Goal: Information Seeking & Learning: Find specific page/section

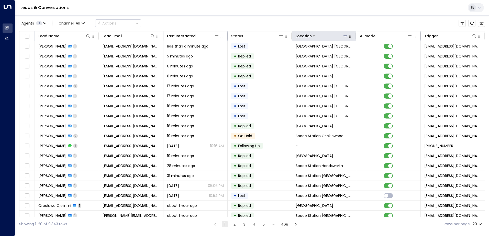
click at [345, 37] on icon at bounding box center [345, 36] width 4 height 4
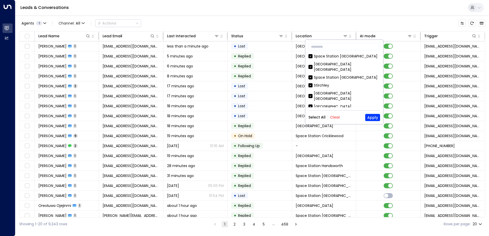
click at [336, 118] on button "Clear" at bounding box center [335, 117] width 10 height 4
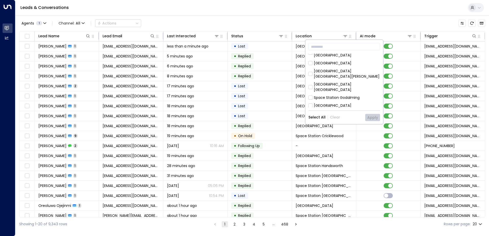
scroll to position [51, 0]
click at [345, 103] on div "Space Station [GEOGRAPHIC_DATA]" at bounding box center [346, 105] width 64 height 5
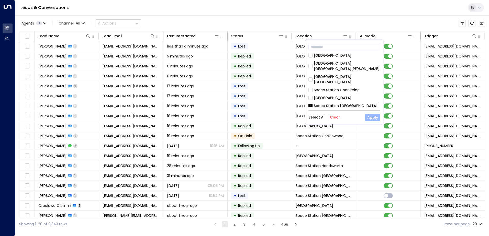
click at [369, 119] on button "Apply" at bounding box center [372, 117] width 15 height 7
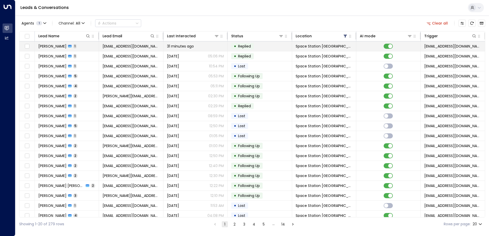
click at [384, 49] on td at bounding box center [388, 46] width 64 height 10
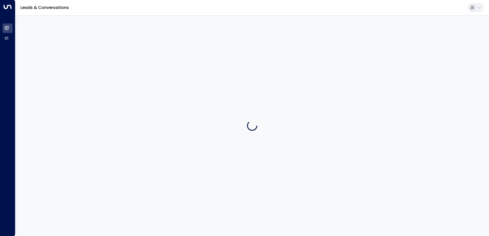
click at [383, 55] on div at bounding box center [252, 125] width 474 height 221
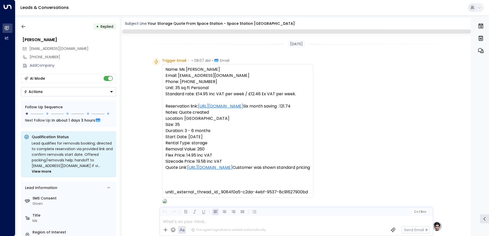
scroll to position [194, 0]
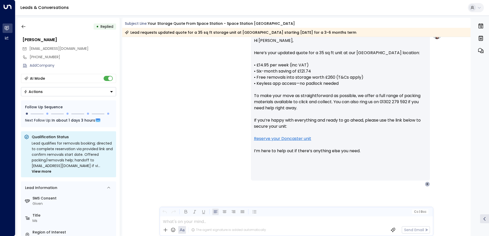
click at [29, 24] on div "• Replied" at bounding box center [68, 26] width 95 height 9
click at [18, 27] on div "• Replied [PERSON_NAME] [EMAIL_ADDRESS][DOMAIN_NAME] [PHONE_NUMBER] Add Company…" at bounding box center [68, 127] width 102 height 218
click at [21, 26] on icon "button" at bounding box center [23, 26] width 5 height 5
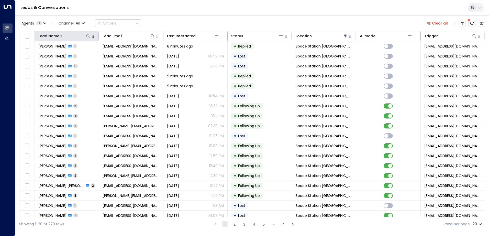
click at [89, 35] on icon at bounding box center [88, 36] width 4 height 4
click at [70, 51] on input "text" at bounding box center [88, 54] width 71 height 9
type input "*****"
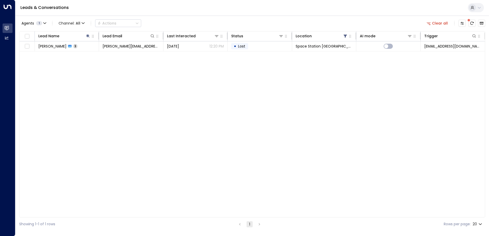
click at [169, 83] on div "Lead Name Lead Email Last Interacted Status Location AI mode Trigger [PERSON_NA…" at bounding box center [252, 124] width 466 height 186
click at [345, 37] on icon at bounding box center [345, 36] width 3 height 3
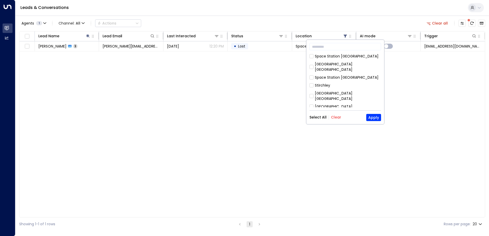
click at [337, 119] on button "Clear" at bounding box center [336, 117] width 10 height 4
click at [377, 120] on button "Apply" at bounding box center [373, 117] width 15 height 7
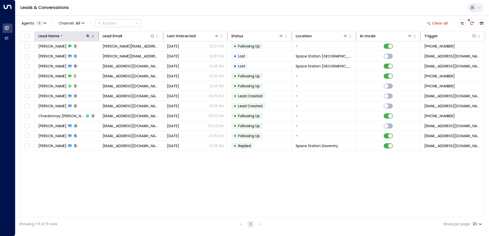
click at [88, 37] on icon at bounding box center [87, 35] width 3 height 3
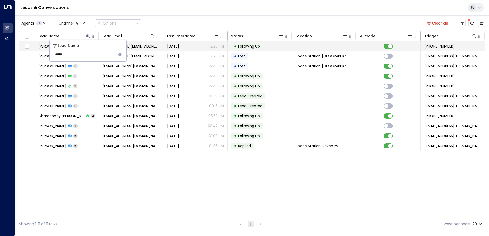
drag, startPoint x: 74, startPoint y: 54, endPoint x: 45, endPoint y: 48, distance: 29.7
click at [45, 48] on body "Overview Leads & Conversations Leads & Conversations Analytics Analytics Leads …" at bounding box center [244, 115] width 489 height 231
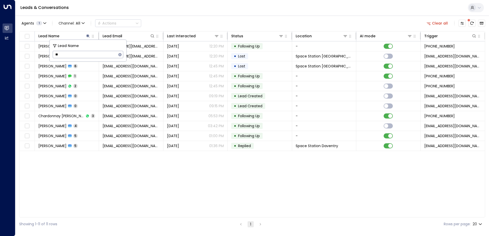
type input "*"
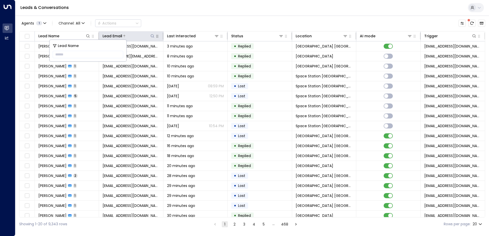
click at [151, 36] on icon at bounding box center [152, 35] width 3 height 3
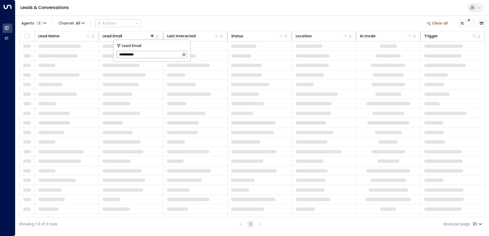
type input "**********"
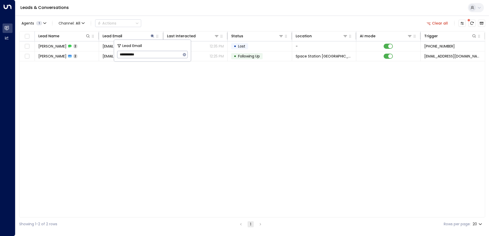
click at [114, 74] on div "Lead Name Lead Email Last Interacted Status Location AI mode Trigger [PERSON_NA…" at bounding box center [252, 124] width 466 height 186
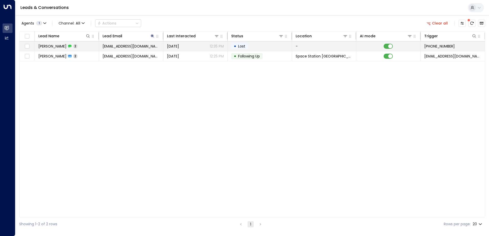
click at [67, 47] on div "[PERSON_NAME] 2" at bounding box center [57, 46] width 39 height 5
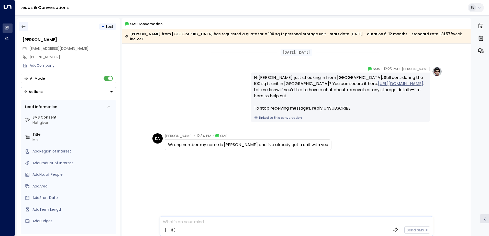
click at [22, 26] on icon "button" at bounding box center [23, 26] width 5 height 5
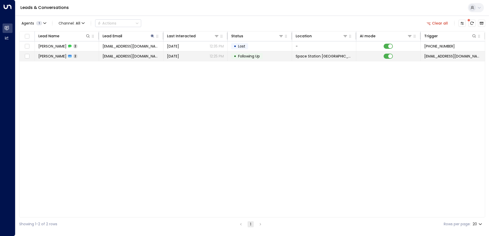
click at [128, 58] on span "[EMAIL_ADDRESS][DOMAIN_NAME]" at bounding box center [131, 56] width 57 height 5
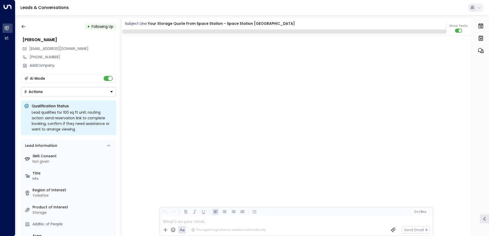
scroll to position [528, 0]
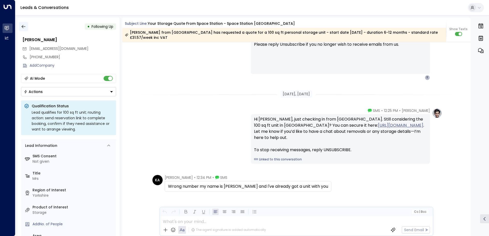
click at [23, 27] on icon "button" at bounding box center [23, 26] width 4 height 3
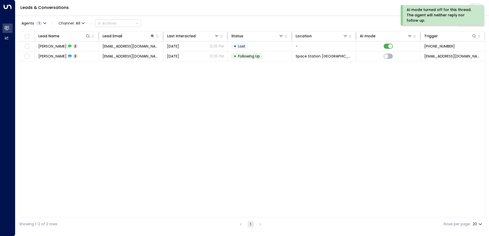
click at [168, 85] on div "Lead Name Lead Email Last Interacted Status Location AI mode Trigger [PERSON_NA…" at bounding box center [252, 124] width 466 height 186
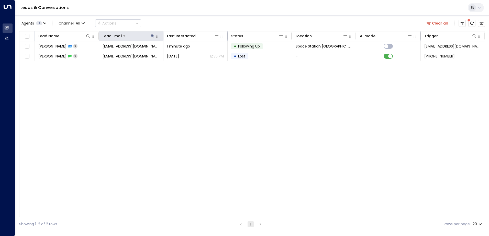
click at [152, 38] on icon at bounding box center [152, 36] width 4 height 4
drag, startPoint x: 145, startPoint y: 54, endPoint x: 118, endPoint y: 52, distance: 27.5
click at [118, 52] on input "**********" at bounding box center [149, 54] width 64 height 9
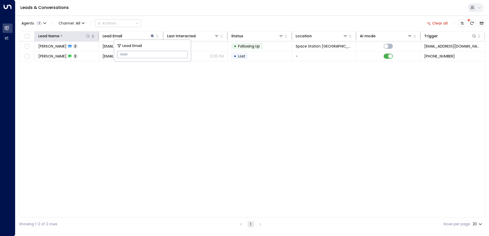
click at [87, 35] on icon at bounding box center [88, 36] width 4 height 4
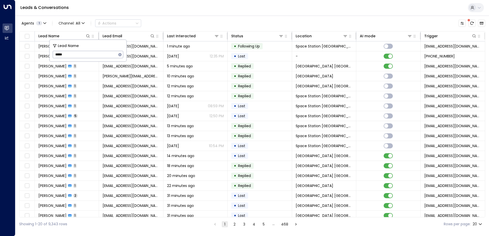
type input "*****"
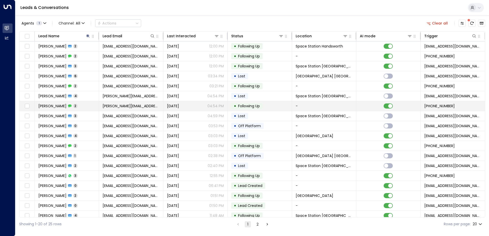
click at [73, 106] on span "2" at bounding box center [75, 106] width 4 height 4
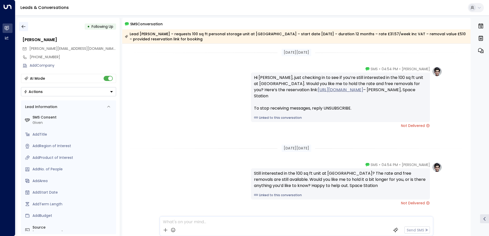
click at [24, 28] on icon "button" at bounding box center [23, 26] width 5 height 5
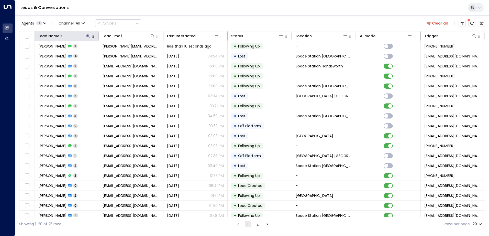
click at [88, 36] on icon at bounding box center [88, 36] width 4 height 4
drag, startPoint x: 70, startPoint y: 54, endPoint x: 53, endPoint y: 54, distance: 16.4
click at [53, 54] on input "*****" at bounding box center [85, 54] width 64 height 9
type input "******"
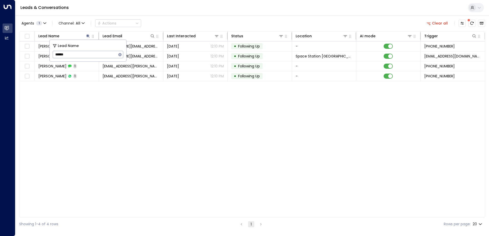
click at [91, 113] on div "Lead Name Lead Email Last Interacted Status Location AI mode Trigger [PERSON_NA…" at bounding box center [252, 124] width 466 height 186
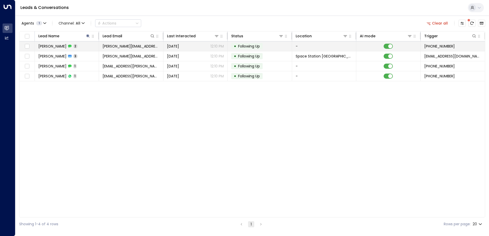
click at [73, 47] on span "2" at bounding box center [75, 46] width 4 height 4
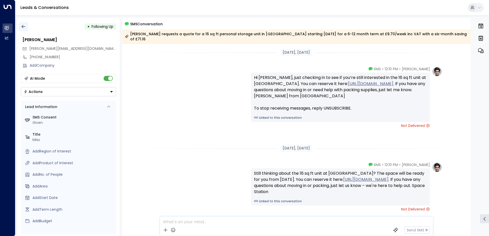
click at [24, 25] on icon "button" at bounding box center [23, 26] width 5 height 5
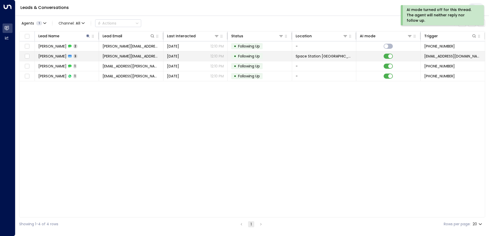
click at [68, 58] on icon at bounding box center [70, 56] width 4 height 4
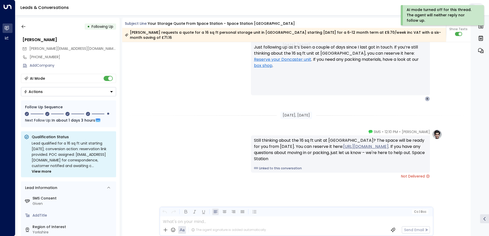
scroll to position [516, 0]
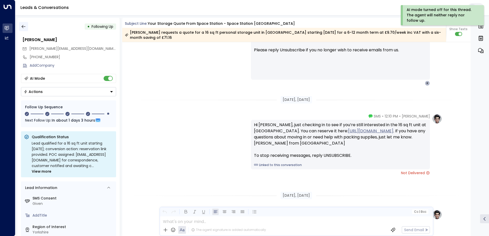
click at [27, 26] on button "button" at bounding box center [23, 26] width 9 height 9
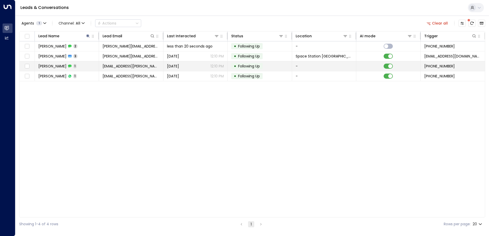
click at [60, 67] on div "[PERSON_NAME] 1" at bounding box center [57, 66] width 38 height 5
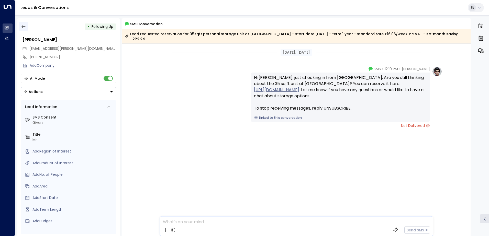
click at [21, 26] on icon "button" at bounding box center [23, 26] width 5 height 5
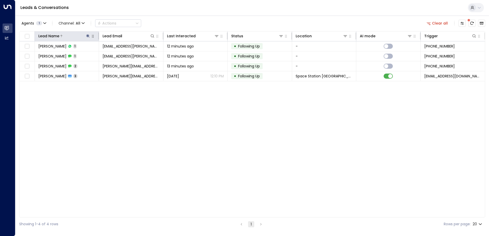
click at [87, 35] on icon at bounding box center [87, 35] width 3 height 3
drag, startPoint x: 71, startPoint y: 56, endPoint x: 54, endPoint y: 53, distance: 17.2
click at [54, 53] on input "******" at bounding box center [85, 54] width 64 height 9
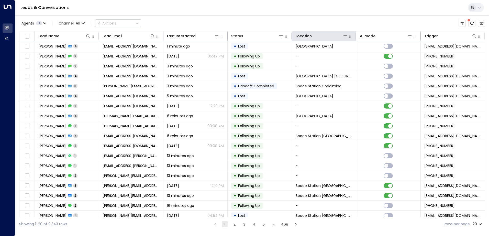
click at [343, 40] on th "Location" at bounding box center [324, 36] width 64 height 10
click at [343, 38] on icon at bounding box center [345, 36] width 4 height 4
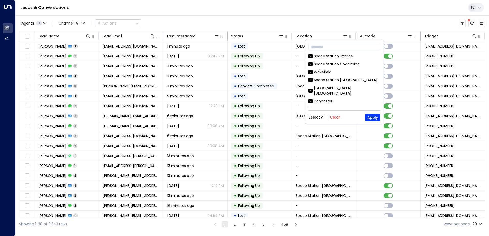
click at [335, 119] on button "Clear" at bounding box center [335, 117] width 10 height 4
click at [326, 17] on div "Agents 1 Channel: All Actions Lead Name Lead Email Last Interacted Status Locat…" at bounding box center [252, 123] width 466 height 216
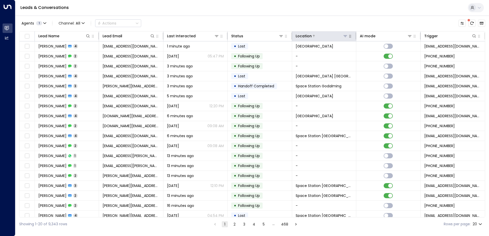
click at [343, 36] on icon at bounding box center [345, 36] width 4 height 4
click at [344, 38] on button at bounding box center [345, 36] width 5 height 5
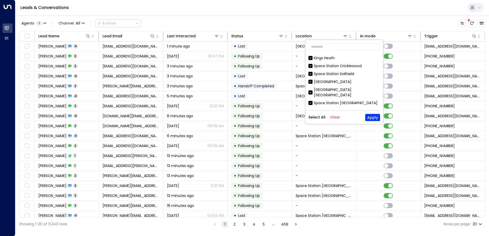
scroll to position [153, 0]
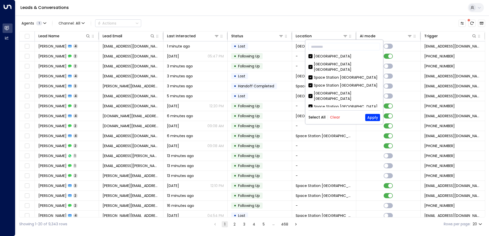
click at [337, 116] on button "Clear" at bounding box center [335, 117] width 10 height 4
click at [340, 104] on div "Space Station [GEOGRAPHIC_DATA]" at bounding box center [346, 106] width 64 height 5
click at [371, 118] on button "Apply" at bounding box center [372, 117] width 15 height 7
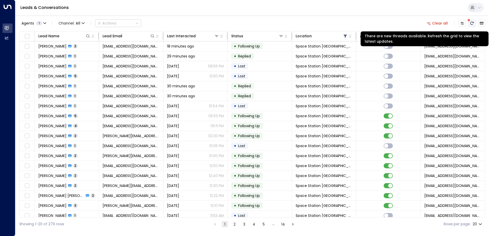
click at [472, 25] on button "There are new threads available. Refresh the grid to view the latest updates." at bounding box center [471, 23] width 7 height 7
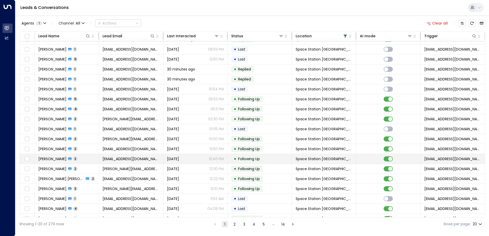
scroll to position [25, 0]
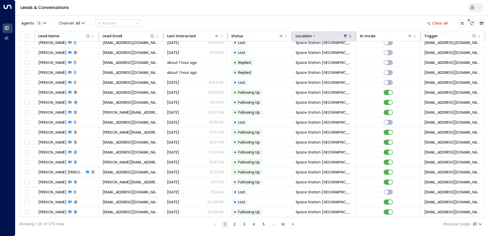
click at [343, 37] on icon at bounding box center [345, 36] width 4 height 4
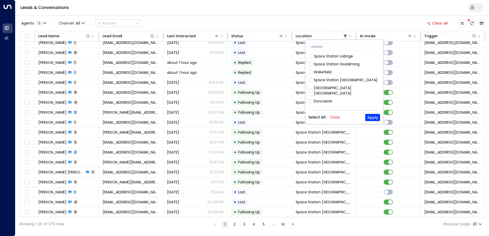
click at [333, 117] on button "Clear" at bounding box center [335, 117] width 10 height 4
click at [374, 118] on button "Apply" at bounding box center [372, 117] width 15 height 7
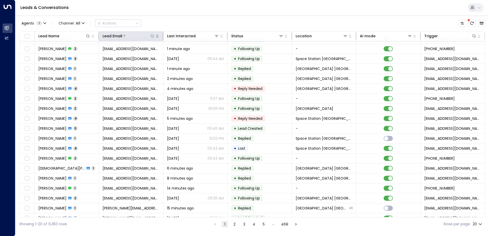
scroll to position [25, 0]
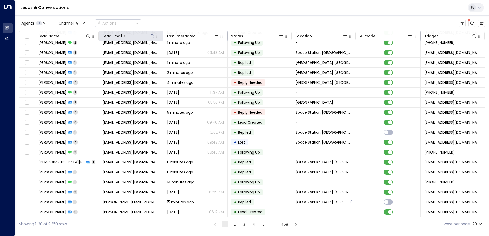
click at [153, 37] on icon at bounding box center [152, 36] width 4 height 4
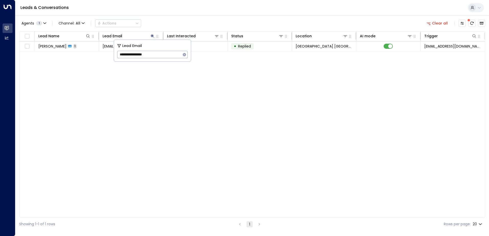
drag, startPoint x: 141, startPoint y: 51, endPoint x: 108, endPoint y: 51, distance: 33.2
click at [108, 51] on body "**********" at bounding box center [244, 115] width 489 height 231
type input "*"
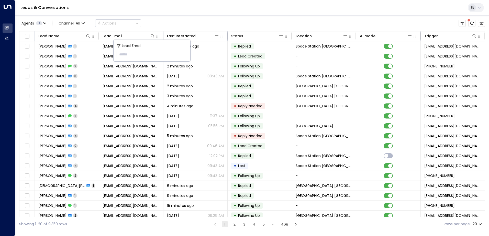
paste input "**********"
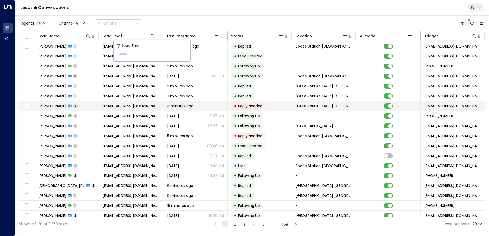
type input "**********"
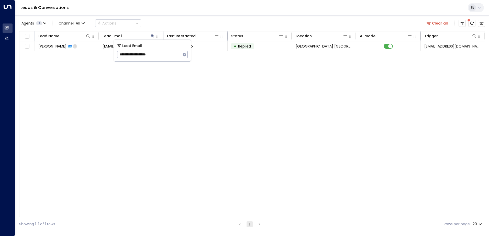
drag, startPoint x: 173, startPoint y: 53, endPoint x: 116, endPoint y: 53, distance: 56.8
click at [116, 53] on div "**********" at bounding box center [152, 50] width 77 height 21
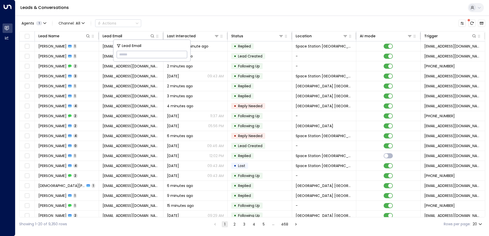
paste input "**********"
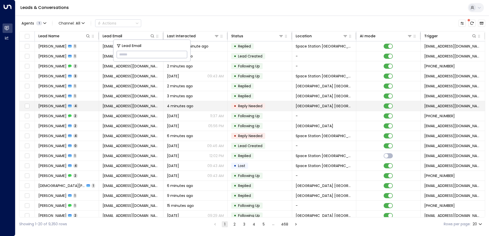
type input "**********"
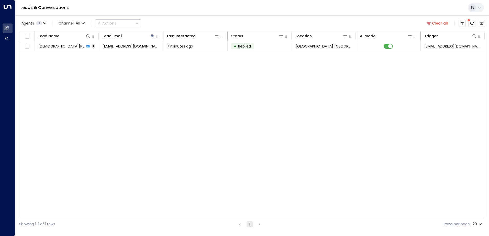
click at [317, 76] on div "Lead Name Lead Email Last Interacted Status Location AI mode Trigger [PERSON_NA…" at bounding box center [252, 124] width 466 height 186
click at [469, 21] on span at bounding box center [469, 20] width 3 height 3
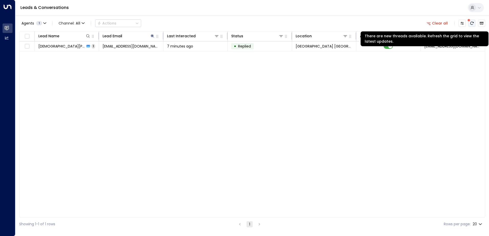
click at [470, 23] on icon "There are new threads available. Refresh the grid to view the latest updates." at bounding box center [472, 23] width 4 height 4
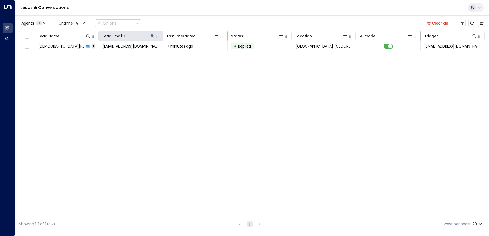
click at [152, 36] on icon at bounding box center [152, 35] width 3 height 3
drag, startPoint x: 158, startPoint y: 55, endPoint x: 115, endPoint y: 51, distance: 42.4
click at [115, 51] on div "**********" at bounding box center [152, 50] width 77 height 21
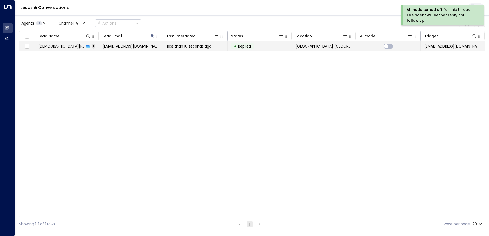
click at [140, 46] on td "[EMAIL_ADDRESS][DOMAIN_NAME]" at bounding box center [131, 46] width 64 height 10
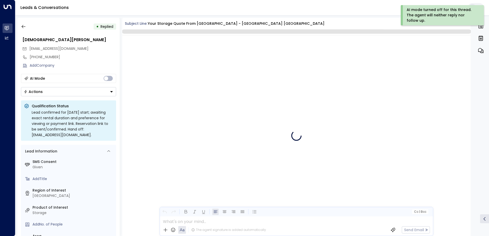
scroll to position [218, 0]
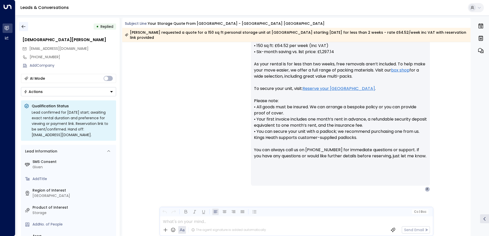
click at [25, 26] on icon "button" at bounding box center [23, 26] width 5 height 5
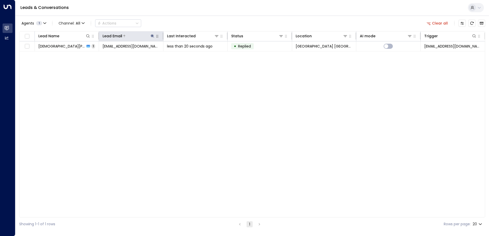
click at [152, 36] on icon at bounding box center [152, 35] width 3 height 3
drag, startPoint x: 158, startPoint y: 54, endPoint x: 114, endPoint y: 50, distance: 44.1
click at [114, 50] on div "**********" at bounding box center [152, 50] width 77 height 21
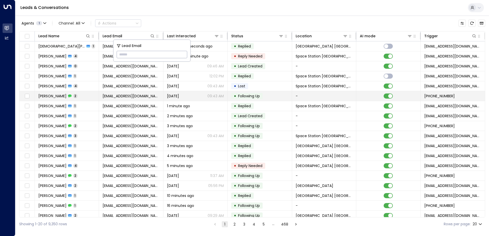
type input "**********"
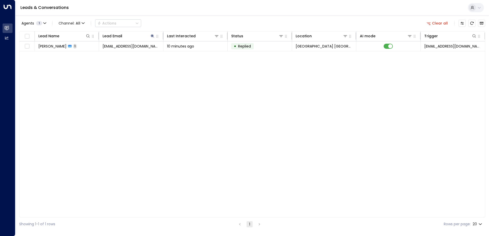
click at [221, 93] on div "Lead Name Lead Email Last Interacted Status Location AI mode Trigger [PERSON_NA…" at bounding box center [252, 124] width 466 height 186
